Goal: Transaction & Acquisition: Purchase product/service

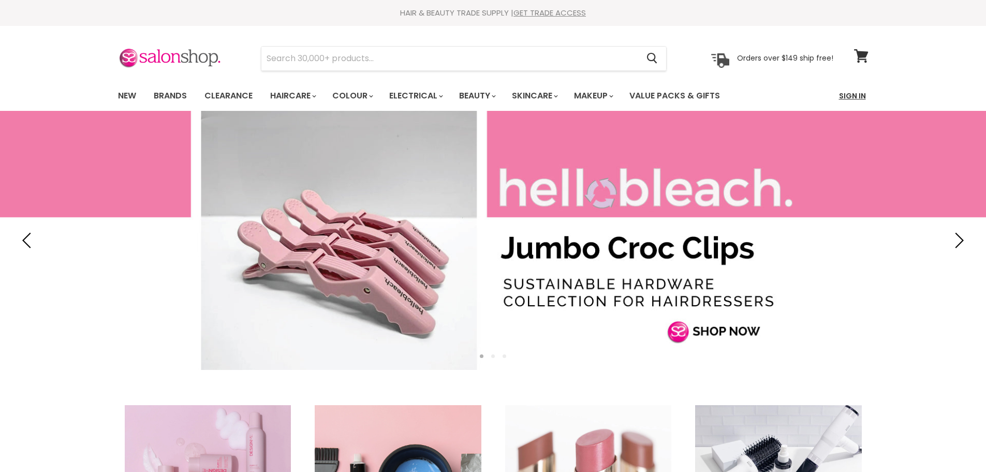
drag, startPoint x: 0, startPoint y: 0, endPoint x: 847, endPoint y: 98, distance: 853.0
click at [847, 98] on link "Sign In" at bounding box center [852, 96] width 39 height 22
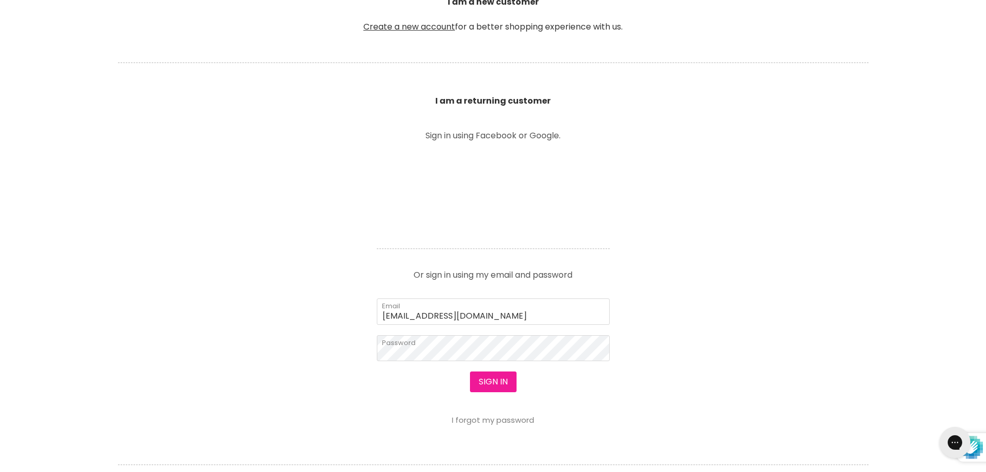
click at [486, 381] on button "Sign in" at bounding box center [493, 381] width 47 height 21
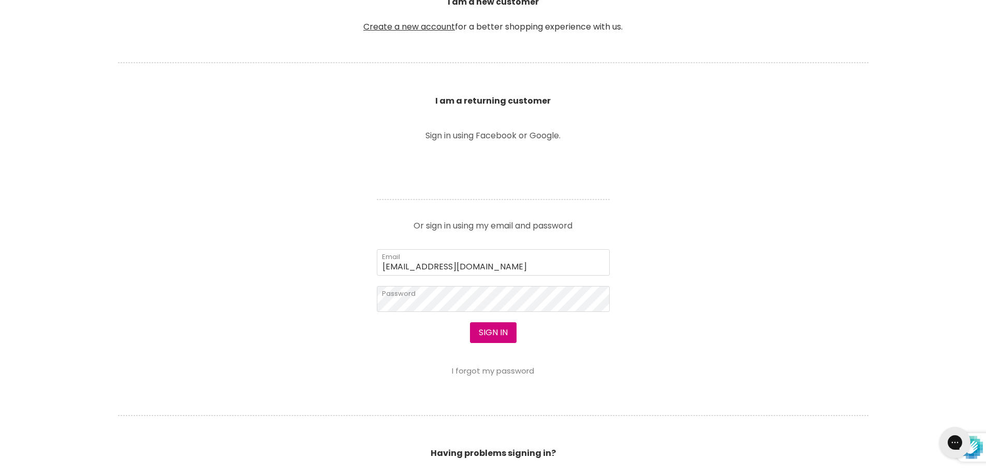
scroll to position [316, 0]
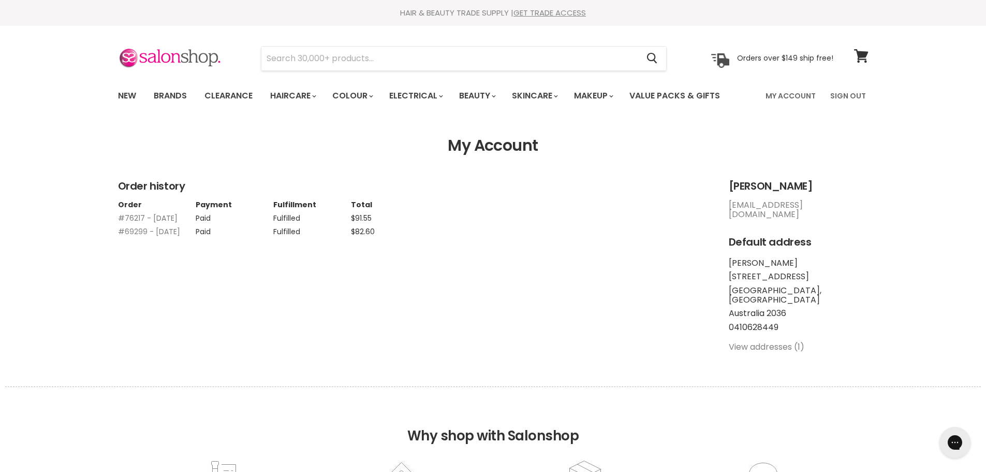
click at [151, 218] on link "#76217 - 10 Feb, 2025" at bounding box center [148, 218] width 60 height 10
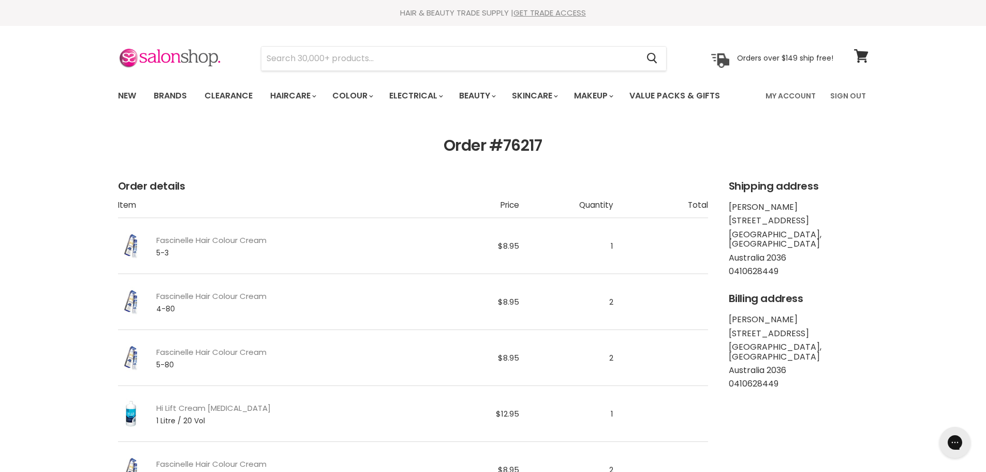
click at [705, 254] on td "Main content" at bounding box center [660, 246] width 94 height 56
click at [797, 96] on link "My Account" at bounding box center [790, 96] width 63 height 22
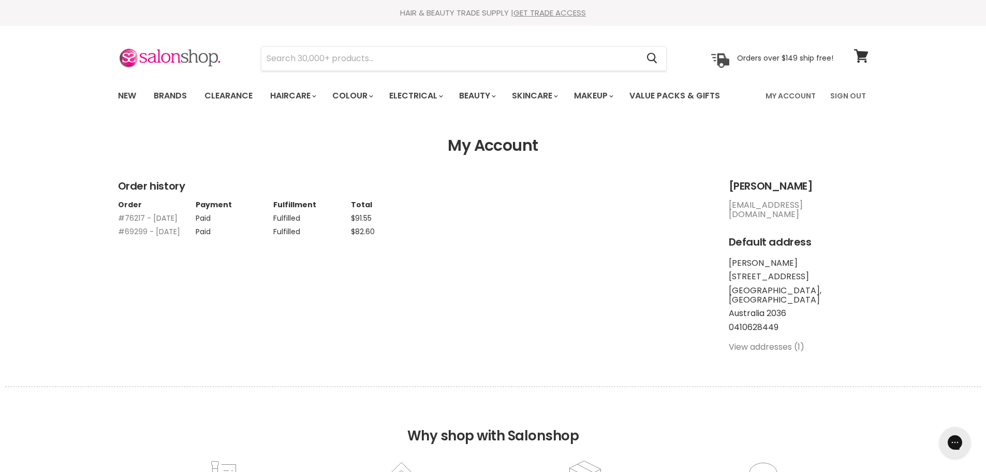
click at [138, 216] on link "#76217 - 10 Feb, 2025" at bounding box center [148, 218] width 60 height 10
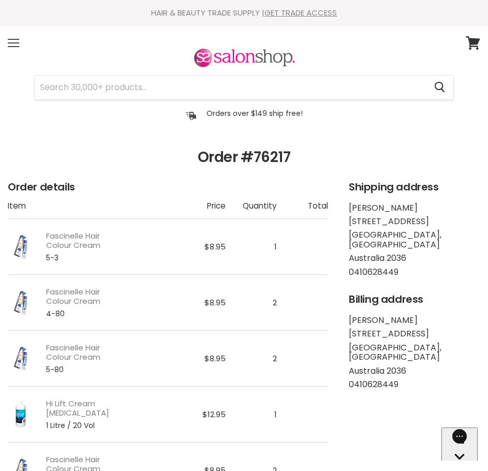
click at [16, 47] on span at bounding box center [13, 46] width 11 height 1
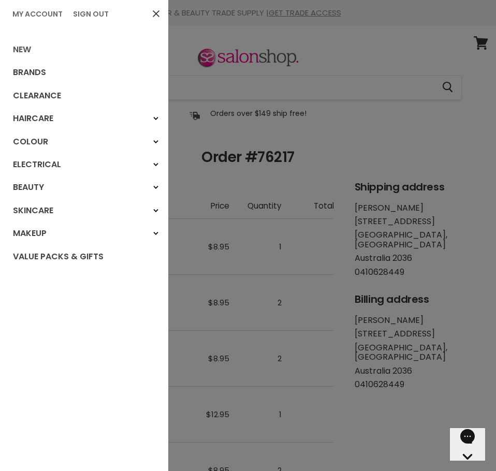
click at [39, 51] on link "New" at bounding box center [84, 49] width 168 height 23
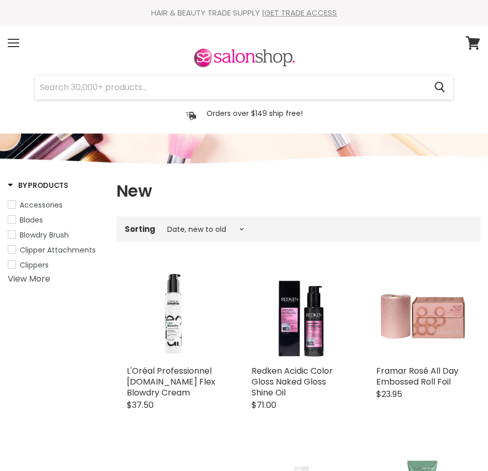
select select "created-descending"
click at [71, 89] on input "Search" at bounding box center [230, 88] width 391 height 24
click at [4, 46] on div "Menu" at bounding box center [14, 43] width 22 height 24
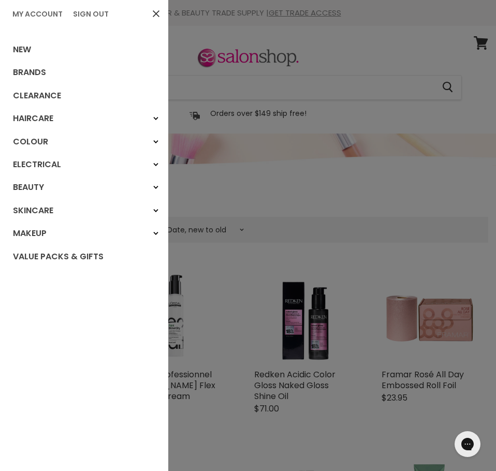
click at [296, 90] on div at bounding box center [248, 235] width 496 height 471
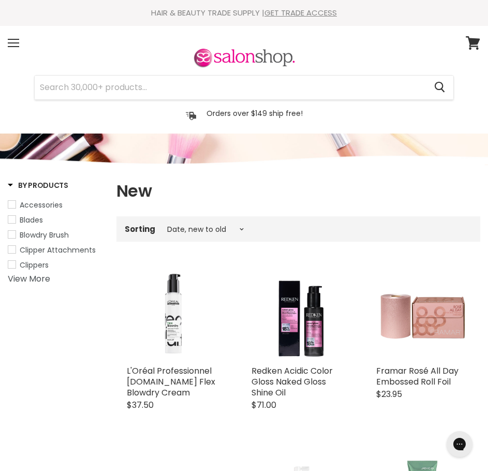
click at [383, 106] on div "Orders over $149 ship free! Orders over $149 ship free!" at bounding box center [244, 111] width 473 height 24
click at [362, 91] on input "Search" at bounding box center [230, 88] width 391 height 24
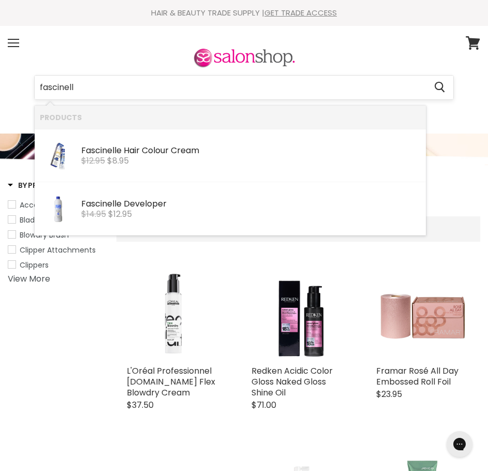
type input "fascinelle"
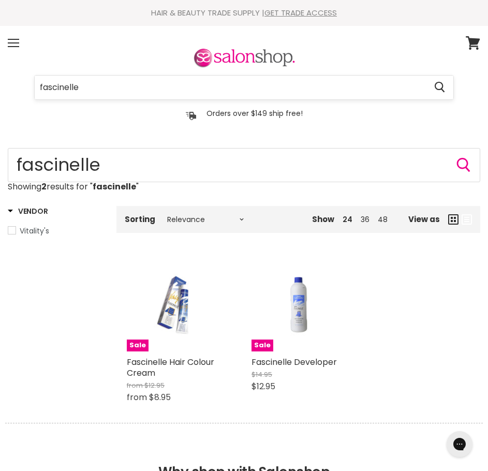
click at [104, 88] on input "fascinelle" at bounding box center [230, 88] width 391 height 24
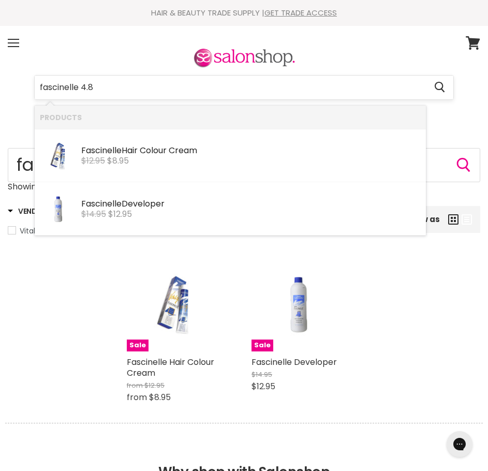
type input "fascinelle 4.80"
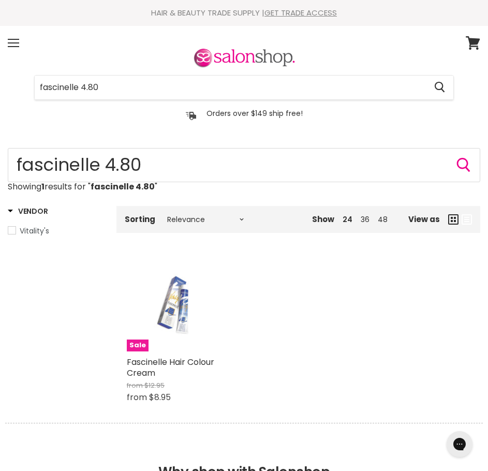
click at [133, 347] on span "Sale" at bounding box center [138, 346] width 22 height 12
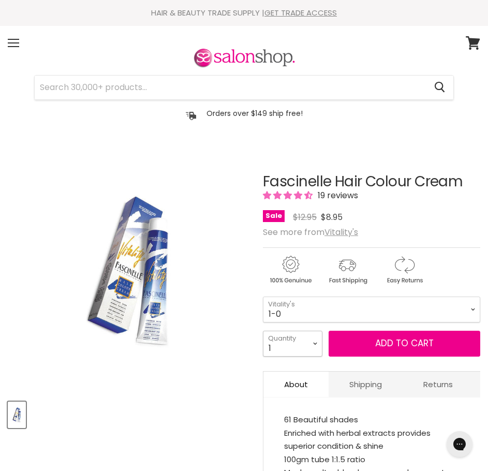
click at [316, 346] on select "1 2 3 4 5 6 7 8 9 10+" at bounding box center [293, 344] width 60 height 26
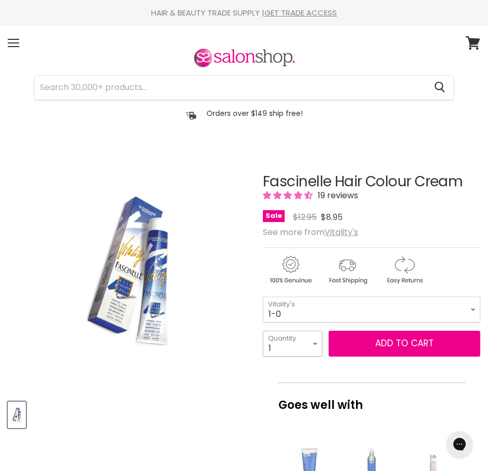
select select "3"
click at [263, 331] on select "1 2 3 4 5 6 7 8 9 10+" at bounding box center [293, 344] width 60 height 26
type input "3"
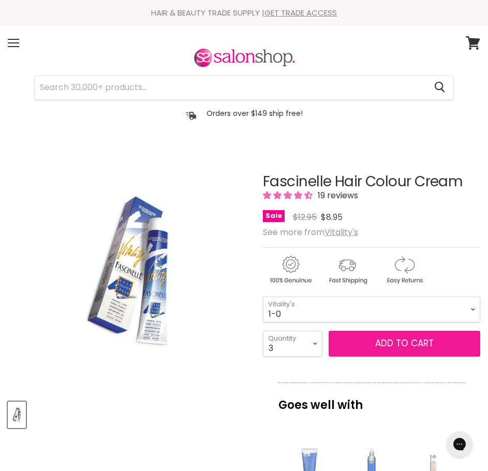
click at [403, 345] on span "Add to cart" at bounding box center [404, 343] width 58 height 12
click at [400, 348] on span "Add to cart" at bounding box center [404, 343] width 58 height 12
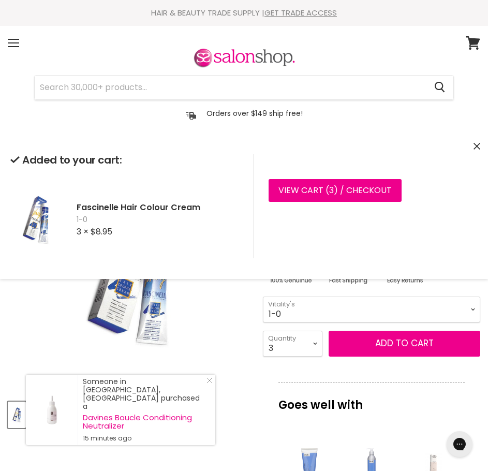
click at [467, 222] on div "View cart ( 3 ) / Checkout Checkout" at bounding box center [366, 206] width 224 height 104
click at [201, 86] on input "Search" at bounding box center [230, 88] width 391 height 24
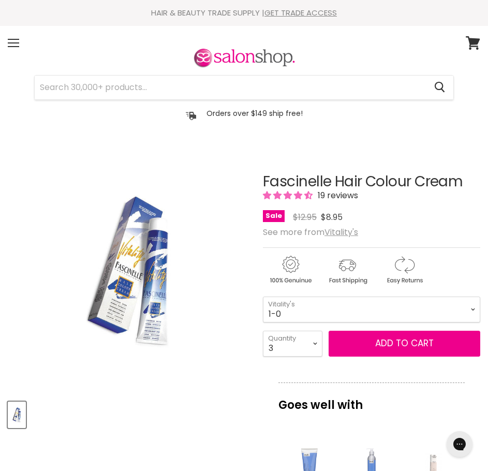
drag, startPoint x: 265, startPoint y: 182, endPoint x: 332, endPoint y: 181, distance: 67.3
click at [332, 181] on h1 "Fascinelle Hair Colour Cream" at bounding box center [371, 182] width 217 height 16
copy h1 "Fascinelle"
click at [233, 96] on input "Search" at bounding box center [230, 88] width 391 height 24
paste input "Fascinelle"
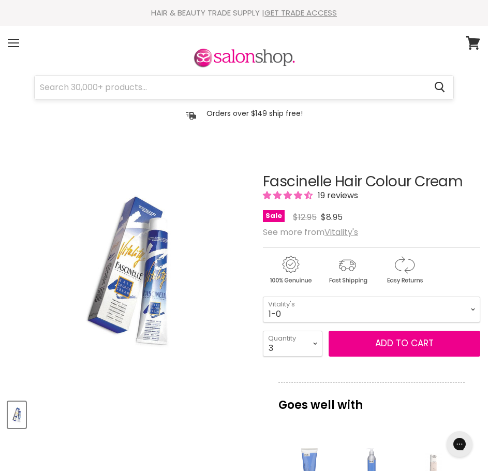
type input "Fascinelle"
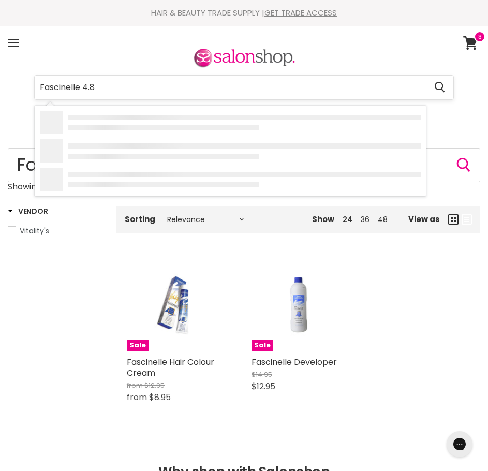
type input "Fascinelle 4.80"
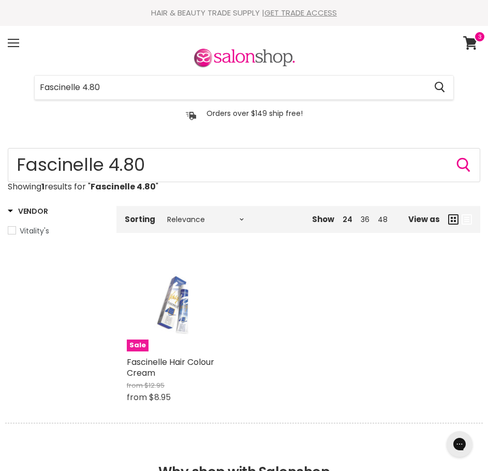
click at [137, 346] on span "Sale" at bounding box center [138, 346] width 22 height 12
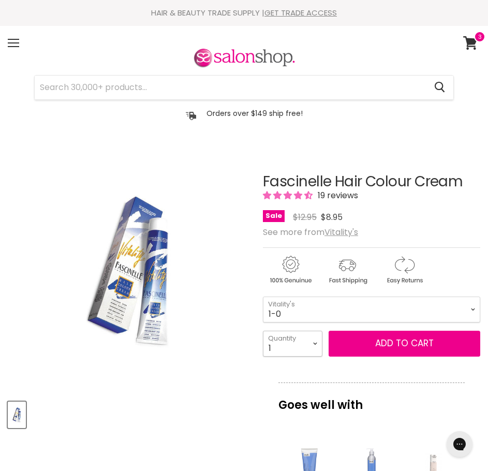
click at [315, 348] on select "1 2 3 4 5 6 7 8 9 10+" at bounding box center [293, 344] width 60 height 26
select select "3"
click at [263, 331] on select "1 2 3 4 5 6 7 8 9 10+" at bounding box center [293, 344] width 60 height 26
type input "3"
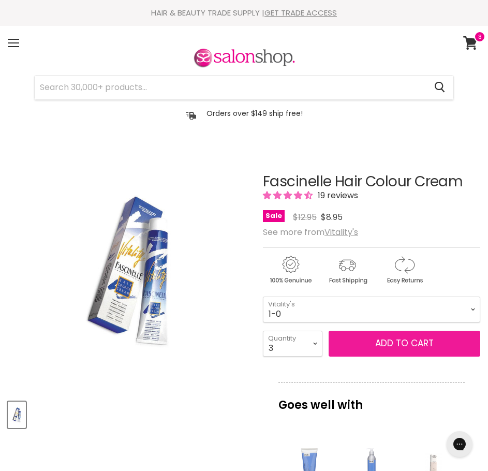
click at [382, 354] on button "Add to cart" at bounding box center [405, 344] width 152 height 26
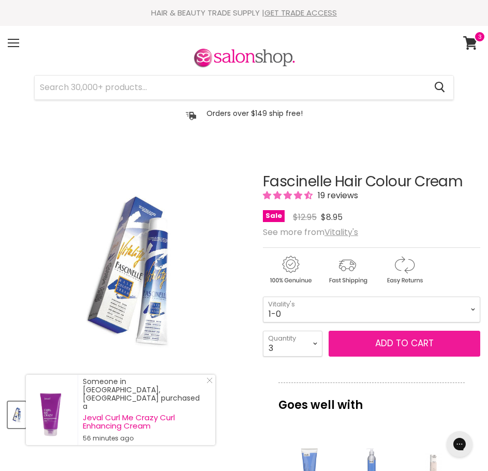
click at [394, 343] on span "Add to cart" at bounding box center [404, 343] width 58 height 12
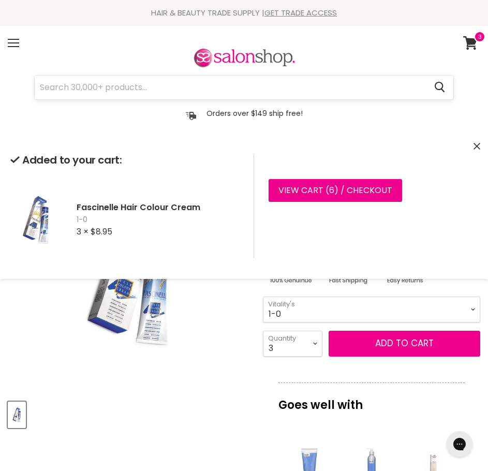
click at [278, 93] on input "Search" at bounding box center [230, 88] width 391 height 24
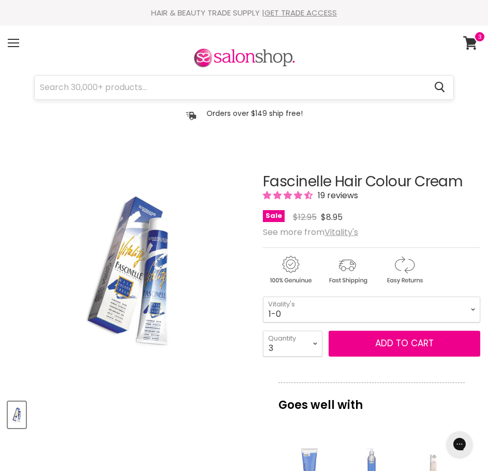
click at [278, 93] on input "Search" at bounding box center [230, 88] width 391 height 24
paste input "Fascinelle"
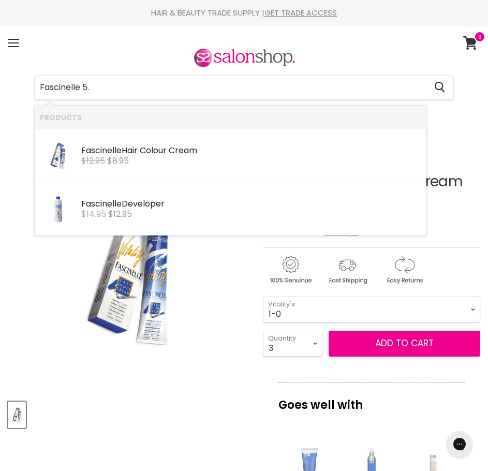
type input "Fascinelle 5.3"
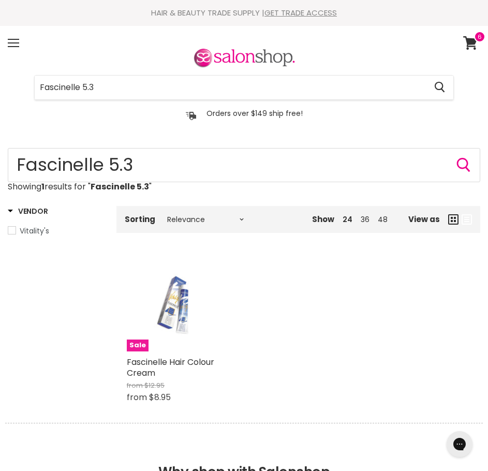
click at [130, 351] on span "Sale" at bounding box center [138, 346] width 22 height 12
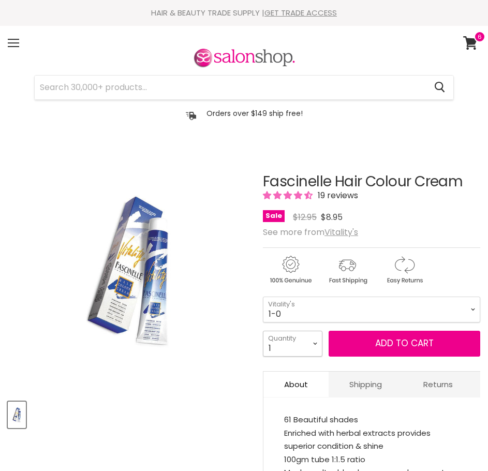
click at [315, 343] on select "1 2 3 4 5 6 7 8 9 10+" at bounding box center [293, 344] width 60 height 26
select select "2"
click at [263, 331] on select "1 2 3 4 5 6 7 8 9 10+" at bounding box center [293, 344] width 60 height 26
type input "2"
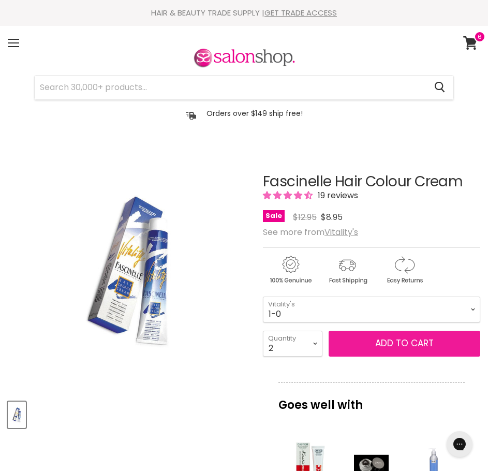
click at [388, 343] on span "Add to cart" at bounding box center [404, 343] width 58 height 12
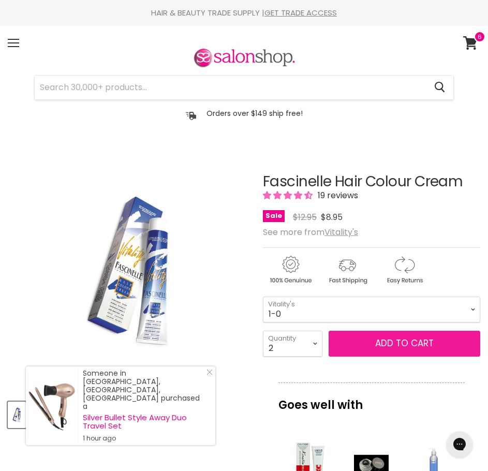
drag, startPoint x: 405, startPoint y: 346, endPoint x: 454, endPoint y: 351, distance: 50.0
click at [405, 346] on span "Add to cart" at bounding box center [404, 343] width 58 height 12
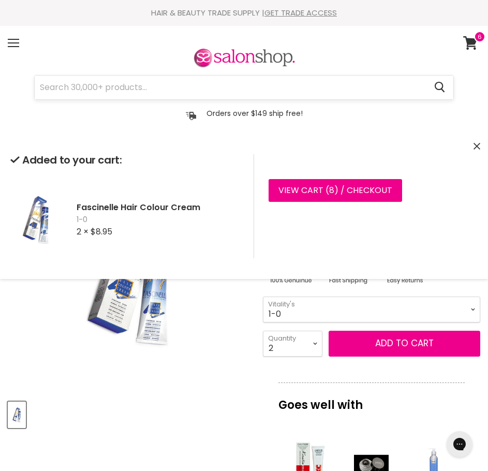
click at [187, 80] on input "Search" at bounding box center [230, 88] width 391 height 24
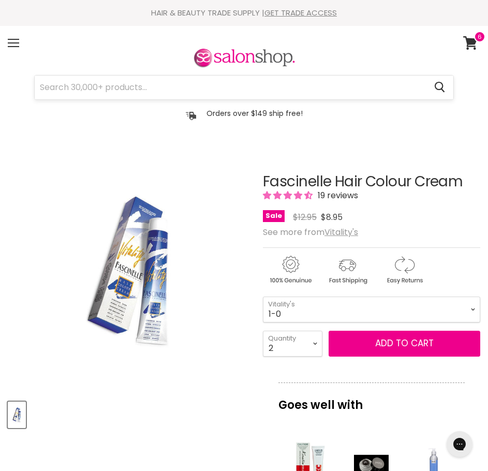
click at [184, 83] on input "Search" at bounding box center [230, 88] width 391 height 24
paste input "Fascinelle"
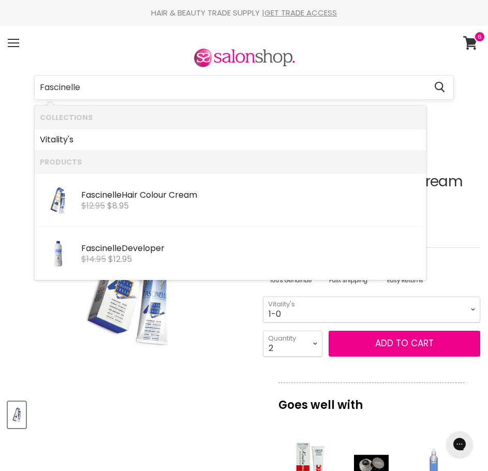
type input "Fascinelle 5"
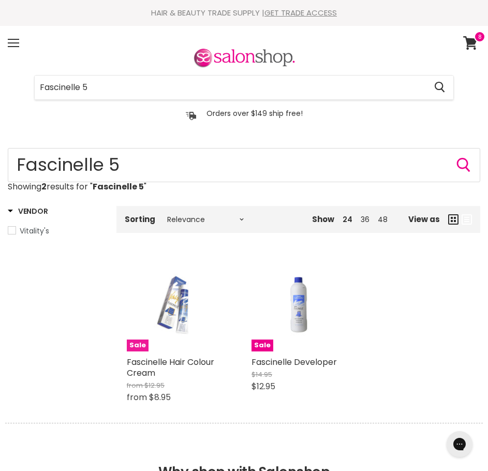
click at [133, 342] on span "Sale" at bounding box center [138, 346] width 22 height 12
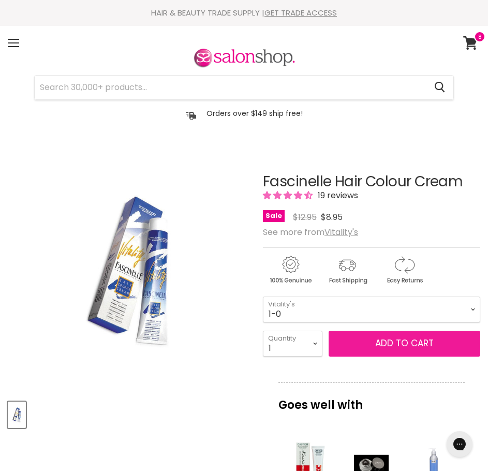
click at [372, 339] on button "Add to cart" at bounding box center [405, 344] width 152 height 26
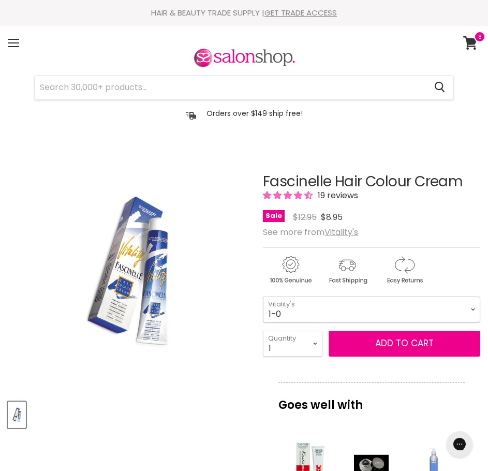
click at [375, 305] on select "1-0 2-10 3-0 4-0 5-0 6-0 7-0 8-0 9-0 10-0 5-00 6-00 7-00 8-00 9-00" at bounding box center [371, 310] width 217 height 26
click at [263, 297] on select "1-0 2-10 3-0 4-0 5-0 6-0 7-0 8-0 9-0 10-0 5-00 6-00 7-00 8-00 9-00" at bounding box center [371, 310] width 217 height 26
select select "5-00"
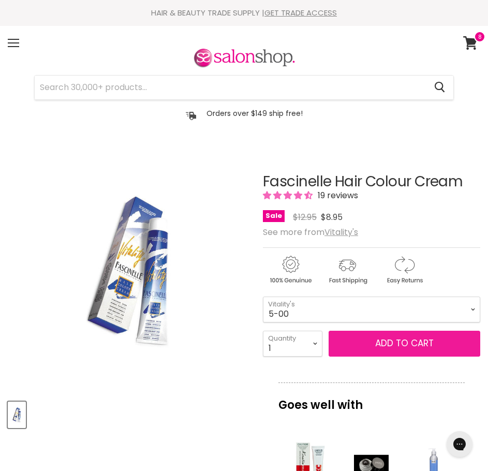
click at [385, 347] on button "Add to cart" at bounding box center [405, 344] width 152 height 26
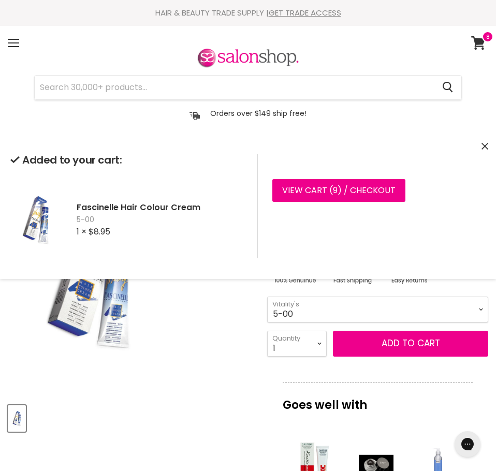
click at [192, 347] on img "Fascinelle Hair Colour Cream image. Click or Scroll to Zoom." at bounding box center [131, 271] width 165 height 247
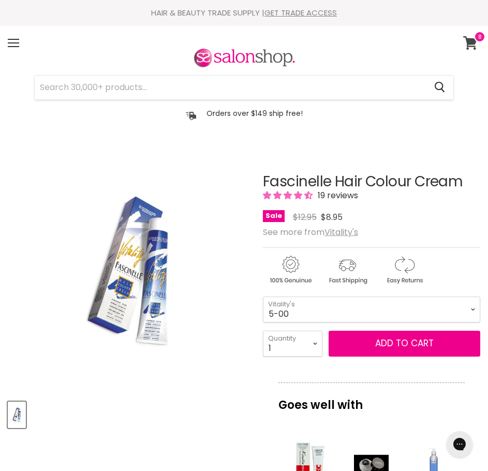
click at [470, 37] on icon at bounding box center [470, 42] width 14 height 13
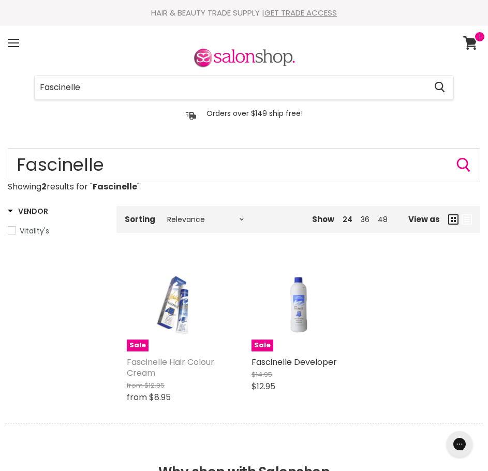
click at [152, 366] on link "Fascinelle Hair Colour Cream" at bounding box center [170, 367] width 87 height 23
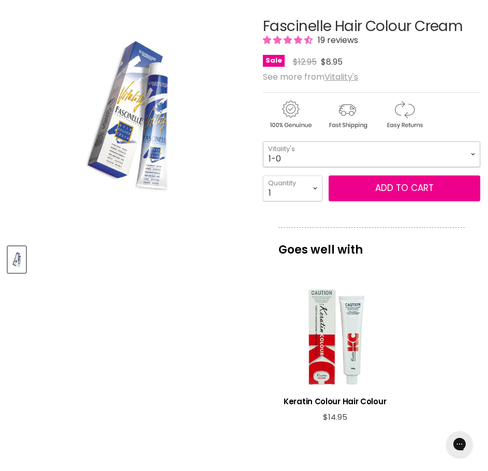
click at [467, 153] on select "1-0 2-10 3-0 4-0 5-0 6-0 7-0 8-0 9-0 10-0 5-00 6-00 7-00 8-00 9-00" at bounding box center [371, 154] width 217 height 26
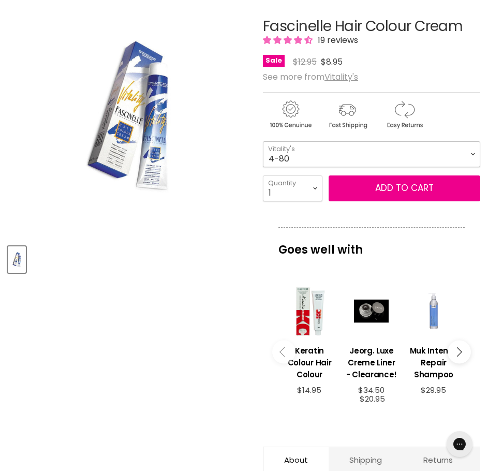
click at [263, 141] on select "1-0 2-10 3-0 4-0 5-0 6-0 7-0 8-0 9-0 10-0 5-00 6-00 7-00 8-00 9-00" at bounding box center [371, 154] width 217 height 26
select select "4-80"
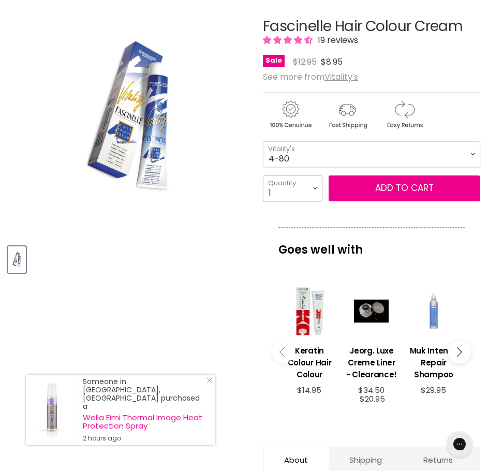
click at [319, 185] on select "1 2 3 4 5 6 7 8 9 10+" at bounding box center [293, 188] width 60 height 26
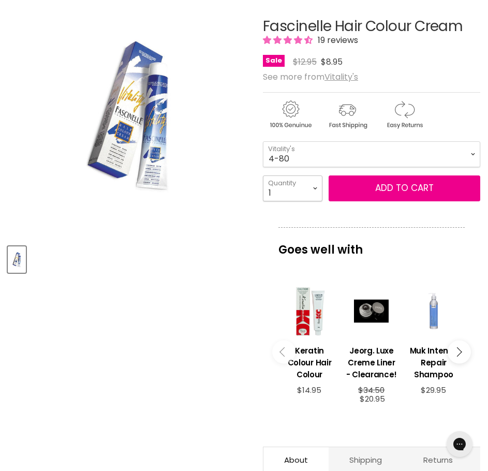
select select "2"
click at [263, 175] on select "1 2 3 4 5 6 7 8 9 10+" at bounding box center [293, 188] width 60 height 26
type input "2"
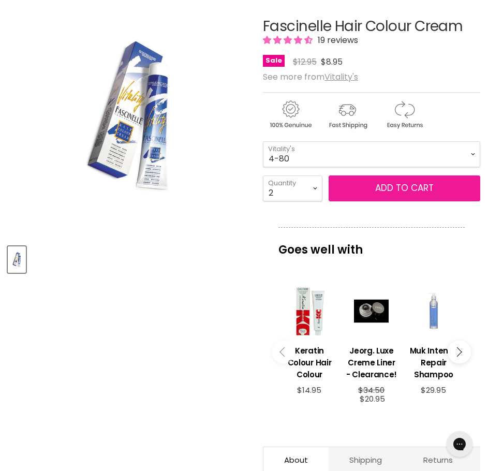
click at [389, 185] on button "Add to cart" at bounding box center [405, 188] width 152 height 26
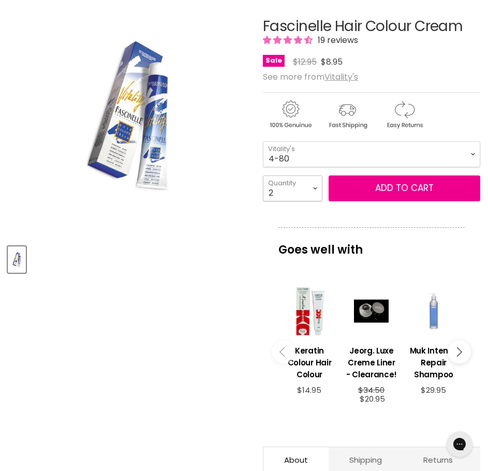
click at [312, 188] on select "1 2 3 4 5 6 7 8 9 10+" at bounding box center [293, 188] width 60 height 26
select select "3"
click at [263, 175] on select "1 2 3 4 5 6 7 8 9 10+" at bounding box center [293, 188] width 60 height 26
type input "3"
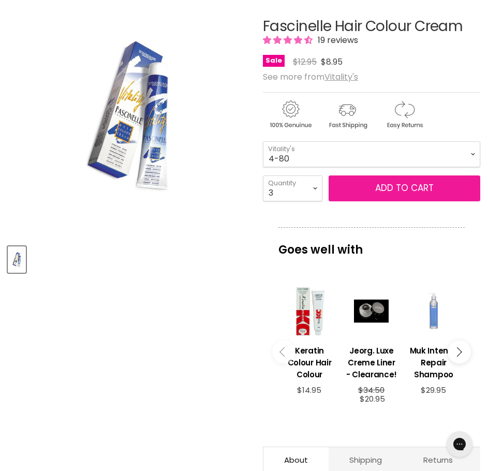
click at [406, 196] on button "Add to cart" at bounding box center [405, 188] width 152 height 26
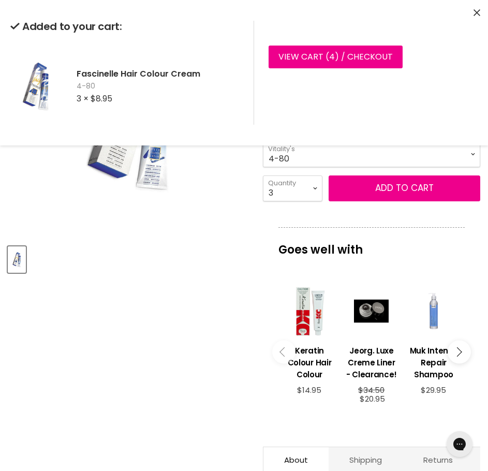
click at [378, 226] on div "Fascinelle Hair Colour Cream 19 reviews Sale Original Price $12.95 Current Pric…" at bounding box center [371, 311] width 217 height 636
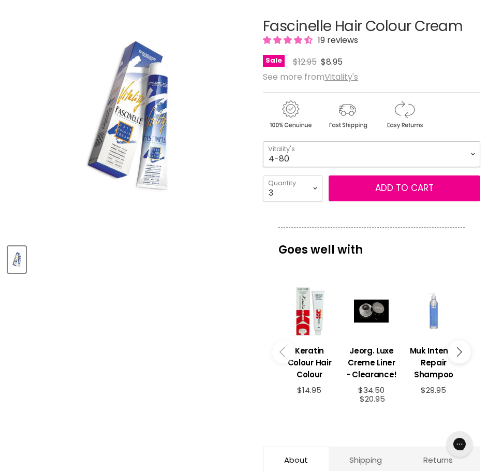
click at [303, 158] on select "1-0 2-10 3-0 4-0 5-0 6-0 7-0 8-0 9-0 10-0 5-00 6-00 7-00 8-00 9-00" at bounding box center [371, 154] width 217 height 26
click at [263, 141] on select "1-0 2-10 3-0 4-0 5-0 6-0 7-0 8-0 9-0 10-0 5-00 6-00 7-00 8-00 9-00" at bounding box center [371, 154] width 217 height 26
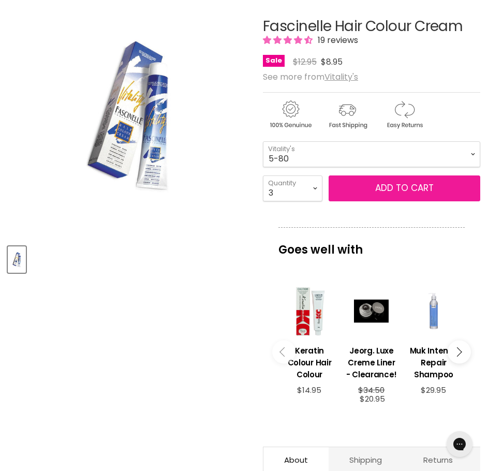
click at [390, 190] on button "Add to cart" at bounding box center [405, 188] width 152 height 26
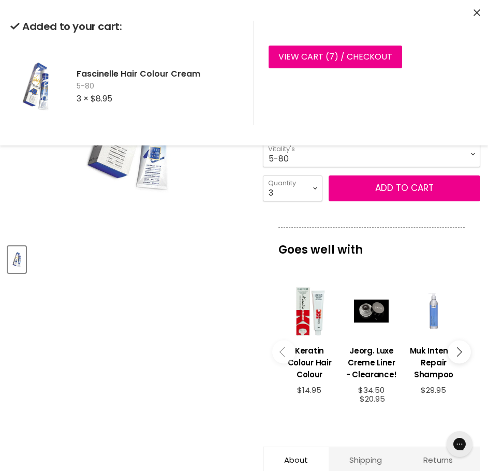
click at [311, 188] on select "1 2 3 4 5 6 7 8 9 10+" at bounding box center [293, 188] width 60 height 26
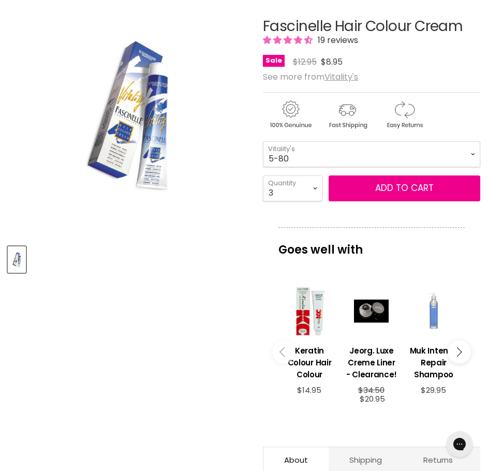
drag, startPoint x: 399, startPoint y: 244, endPoint x: 391, endPoint y: 237, distance: 11.0
click at [399, 244] on p "Goes well with" at bounding box center [371, 244] width 186 height 34
click at [326, 160] on select "1-0 2-10 3-0 4-0 5-0 6-0 7-0 8-0 9-0 10-0 5-00 6-00 7-00 8-00 9-00" at bounding box center [371, 154] width 217 height 26
click at [263, 141] on select "1-0 2-10 3-0 4-0 5-0 6-0 7-0 8-0 9-0 10-0 5-00 6-00 7-00 8-00 9-00" at bounding box center [371, 154] width 217 height 26
select select "5-3"
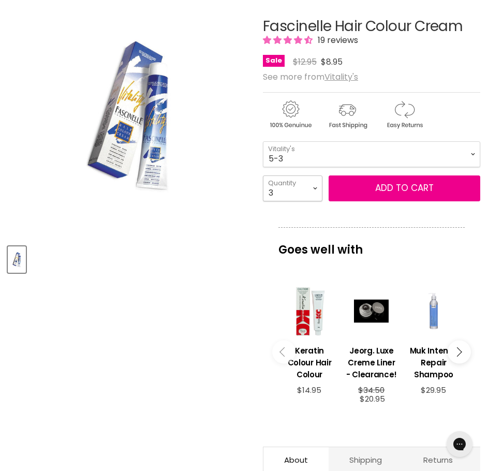
click at [313, 193] on select "1 2 3 4 5 6 7 8 9 10+" at bounding box center [293, 188] width 60 height 26
select select "2"
click at [263, 175] on select "1 2 3 4 5 6 7 8 9 10+" at bounding box center [293, 188] width 60 height 26
type input "2"
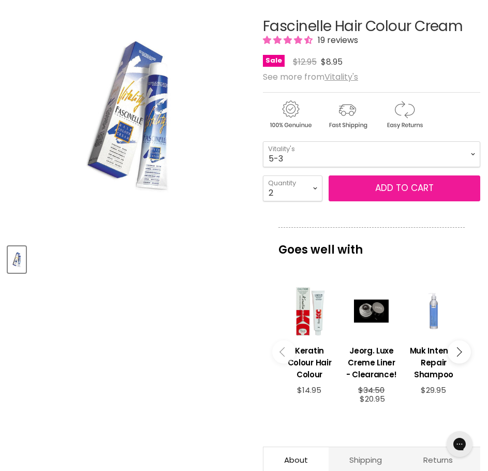
click at [389, 191] on button "Add to cart" at bounding box center [405, 188] width 152 height 26
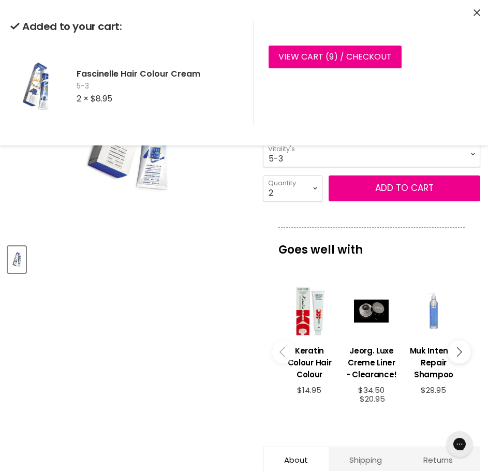
click at [225, 255] on div "Product thumbnails" at bounding box center [129, 258] width 246 height 30
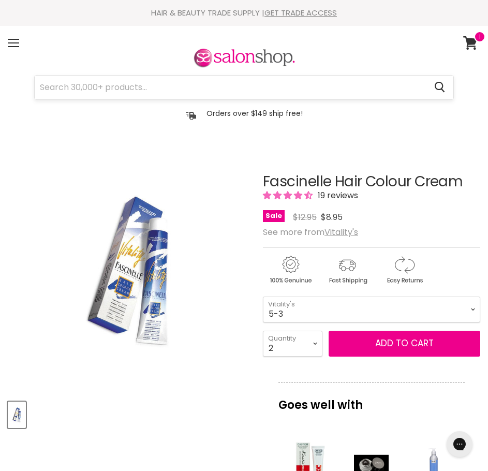
click at [227, 92] on input "Search" at bounding box center [230, 88] width 391 height 24
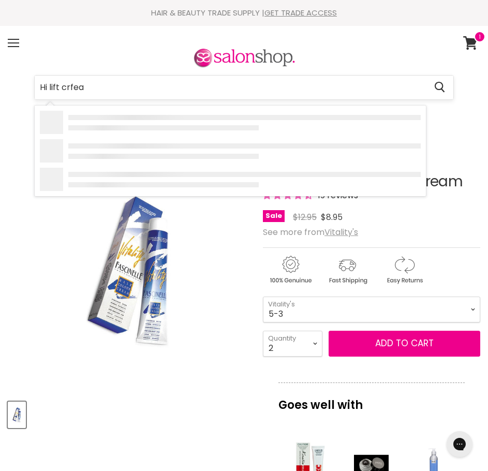
type input "Hi lift crfeam"
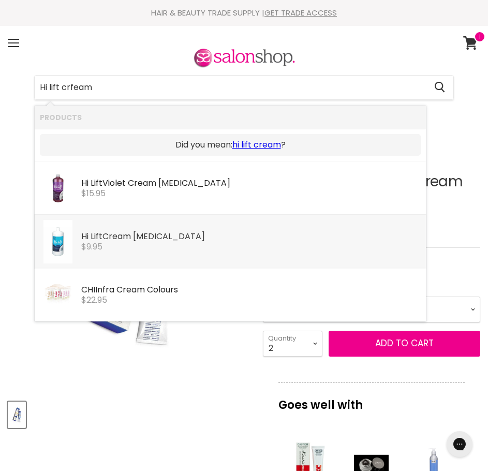
click at [153, 251] on div "$9.95" at bounding box center [251, 246] width 340 height 9
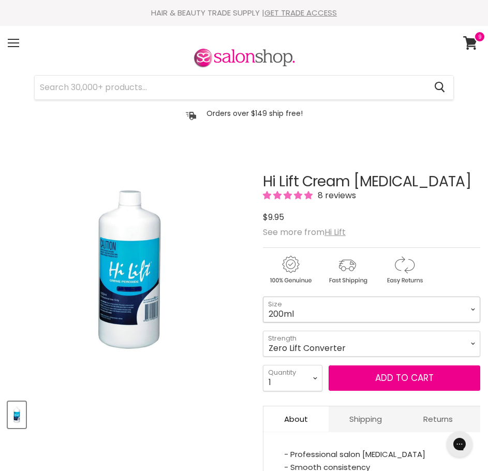
click at [325, 309] on select "200ml 1 Litre" at bounding box center [371, 310] width 217 height 26
click at [263, 297] on select "200ml 1 Litre" at bounding box center [371, 310] width 217 height 26
select select "1 Litre"
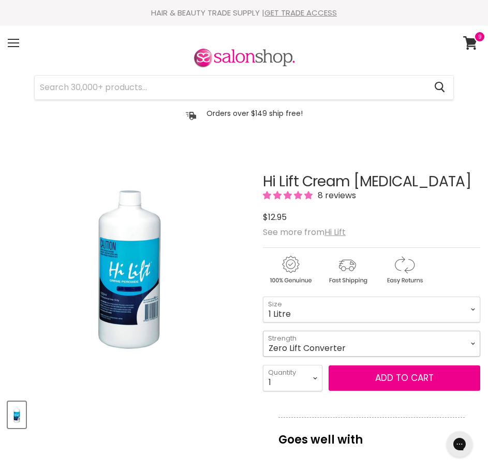
click at [336, 346] on select "Zero Lift Converter 5 Vol 10 Vol 20 Vol 30 Vol 40 Vol" at bounding box center [371, 344] width 217 height 26
select select "20 Vol"
click at [263, 331] on select "Zero Lift Converter 5 Vol 10 Vol 20 Vol 30 Vol 40 Vol" at bounding box center [371, 344] width 217 height 26
select select "1 Litre"
select select "20 Vol"
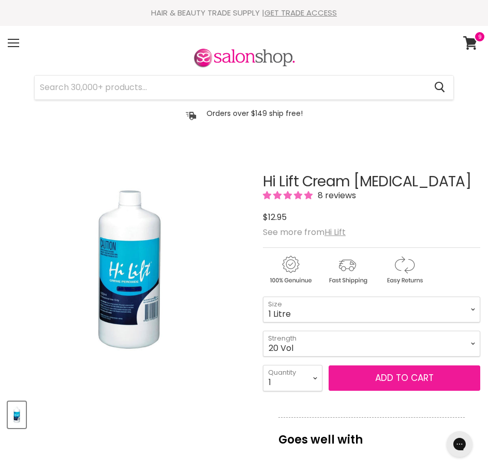
click at [358, 376] on button "Add to cart" at bounding box center [405, 378] width 152 height 26
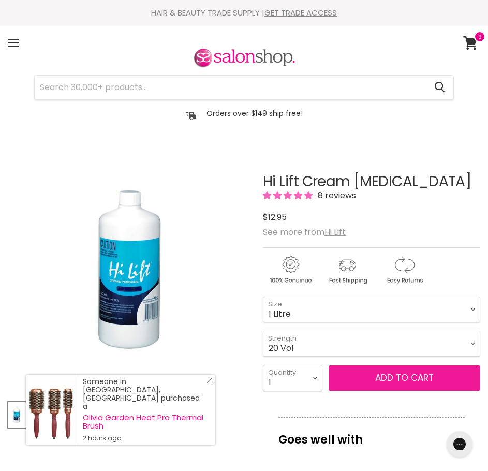
click at [371, 383] on button "Add to cart" at bounding box center [405, 378] width 152 height 26
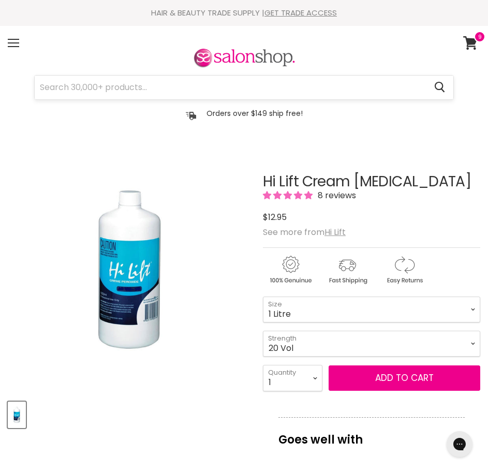
click at [234, 82] on input "Search" at bounding box center [230, 88] width 391 height 24
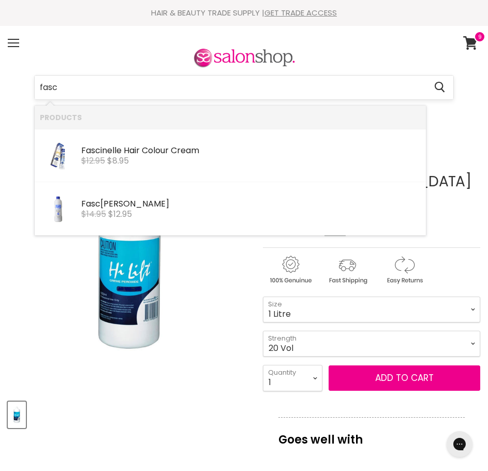
type input "fasci"
click at [93, 215] on s "$14.95" at bounding box center [93, 214] width 25 height 12
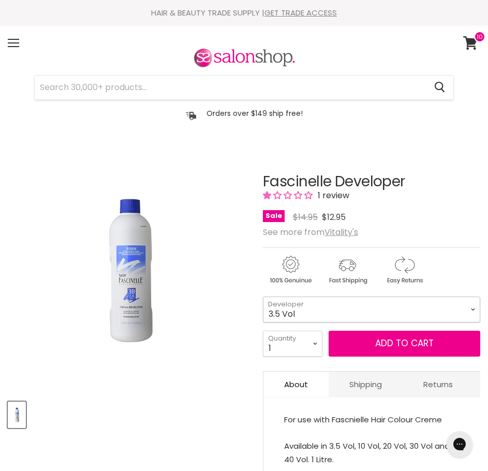
click at [311, 312] on select "3.5 Vol 10 Vol 20 Vol 30 Vol 40 Vol" at bounding box center [371, 310] width 217 height 26
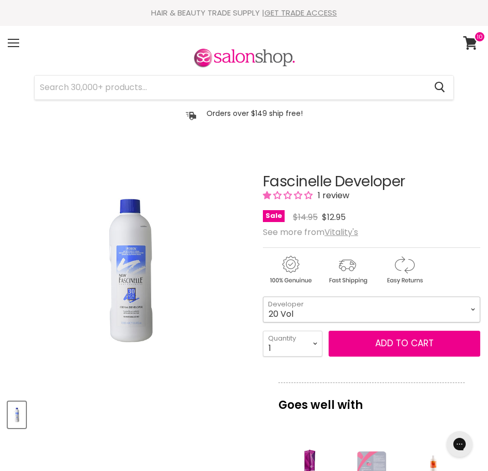
click at [263, 297] on select "3.5 Vol 10 Vol 20 Vol 30 Vol 40 Vol" at bounding box center [371, 310] width 217 height 26
select select "20 Vol"
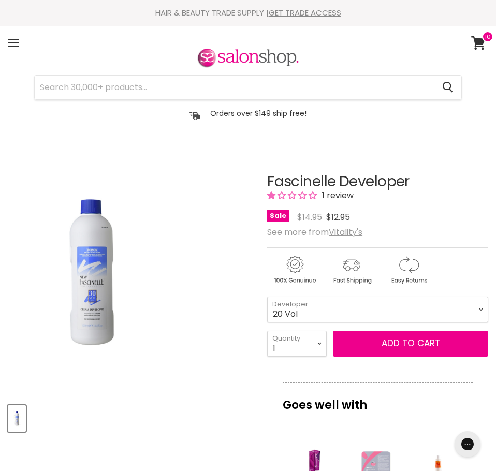
click at [93, 262] on img "Fascinelle Developer image. Click or Scroll to Zoom." at bounding box center [90, 271] width 165 height 247
click at [103, 274] on img "Fascinelle Developer image. Click or Scroll to Zoom." at bounding box center [90, 271] width 165 height 247
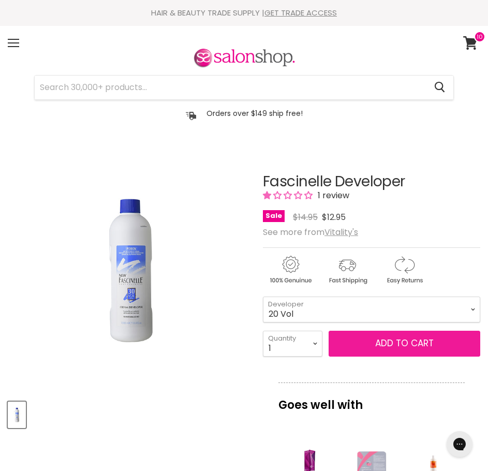
click at [378, 342] on button "Add to cart" at bounding box center [405, 344] width 152 height 26
click at [408, 346] on button "Add to cart" at bounding box center [405, 344] width 152 height 26
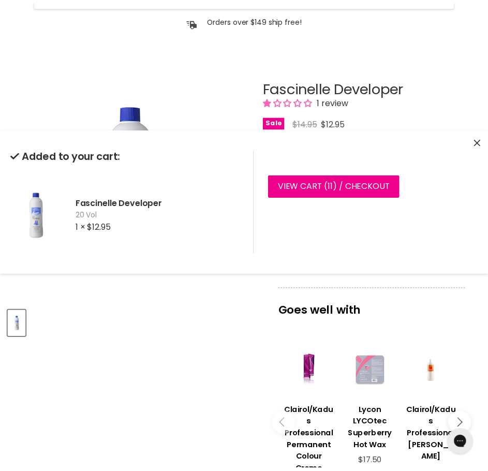
scroll to position [104, 0]
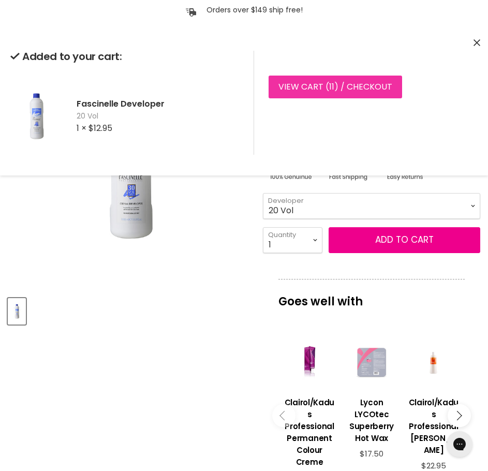
click at [350, 86] on link "View cart ( 11 ) / Checkout" at bounding box center [336, 87] width 134 height 23
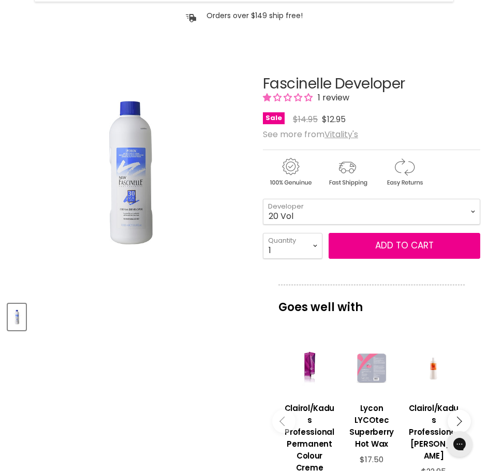
scroll to position [155, 0]
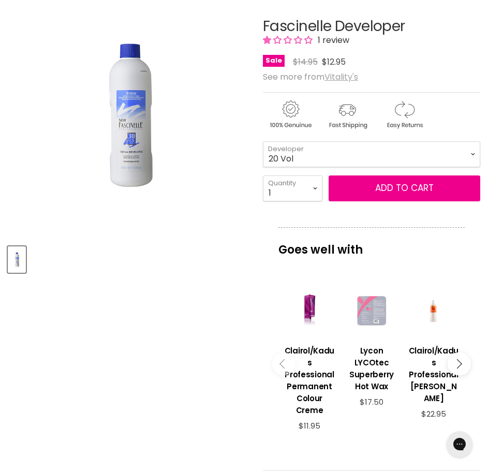
click at [349, 80] on u "Vitality's" at bounding box center [342, 77] width 34 height 12
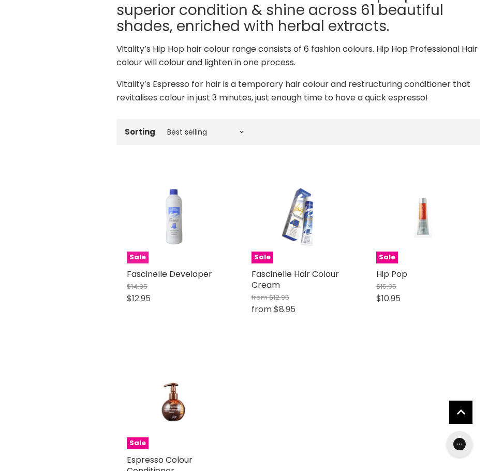
click at [176, 221] on img "Main content" at bounding box center [173, 217] width 63 height 94
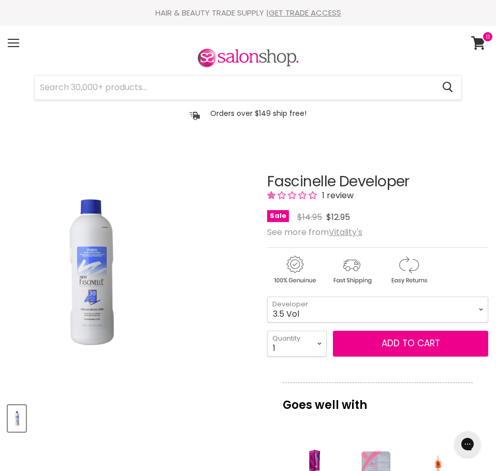
click at [98, 260] on img "Fascinelle Developer image. Click or Scroll to Zoom." at bounding box center [90, 271] width 165 height 247
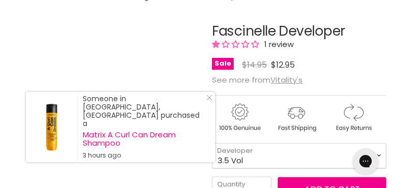
scroll to position [104, 0]
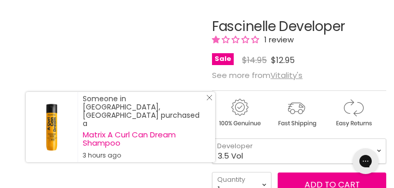
click at [207, 101] on icon "Close Icon" at bounding box center [210, 98] width 6 height 6
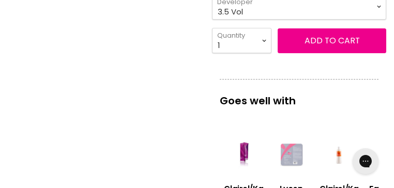
scroll to position [248, 0]
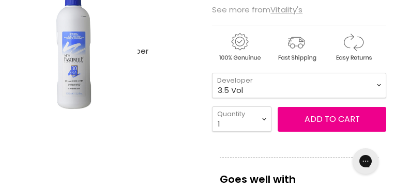
scroll to position [166, 0]
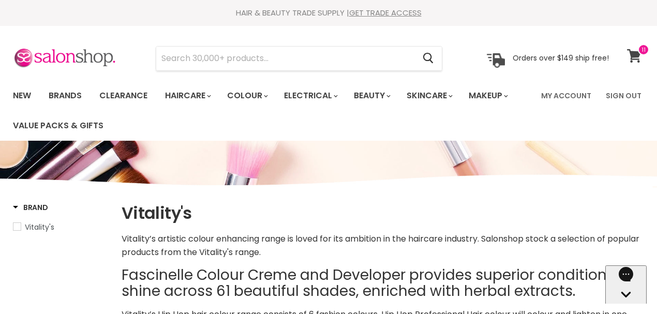
click at [394, 56] on icon at bounding box center [634, 55] width 14 height 13
